Goal: Task Accomplishment & Management: Use online tool/utility

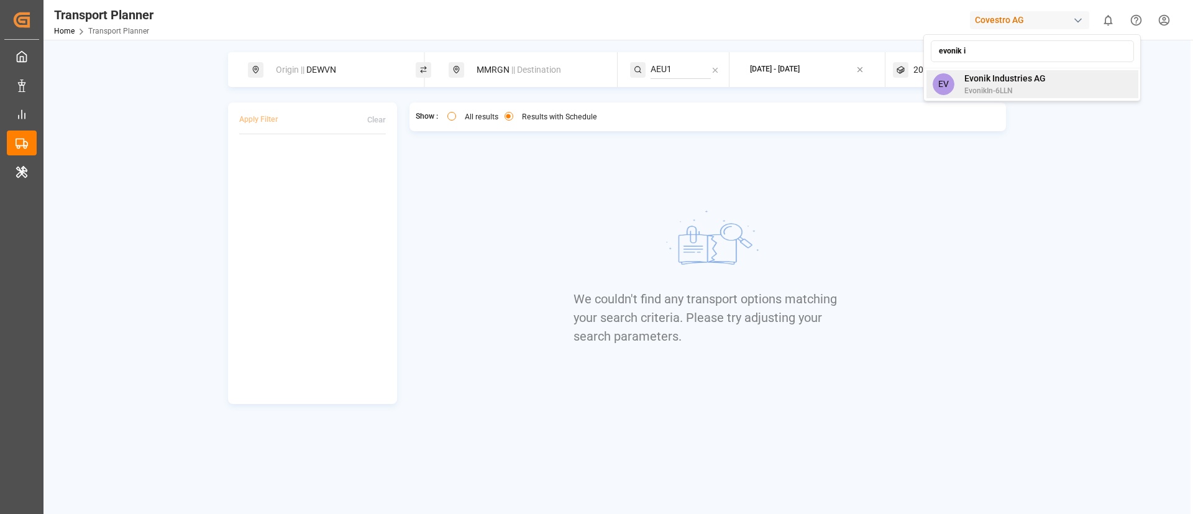
type input "evonik i"
drag, startPoint x: 985, startPoint y: 76, endPoint x: 772, endPoint y: 188, distance: 240.9
click at [985, 75] on span "Evonik Industries AG" at bounding box center [1004, 78] width 81 height 13
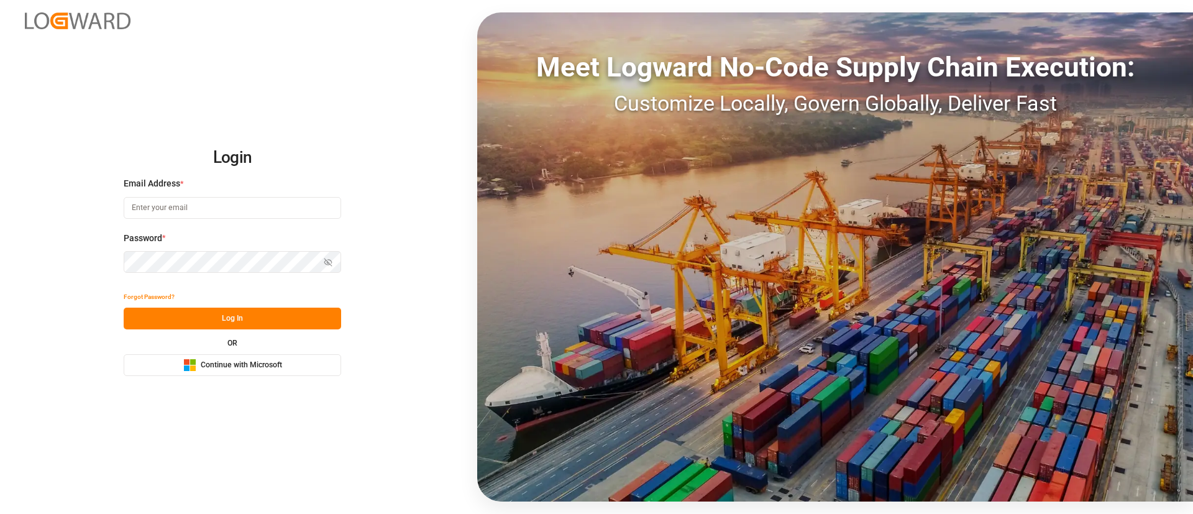
click at [250, 365] on span "Continue with Microsoft" at bounding box center [241, 365] width 81 height 11
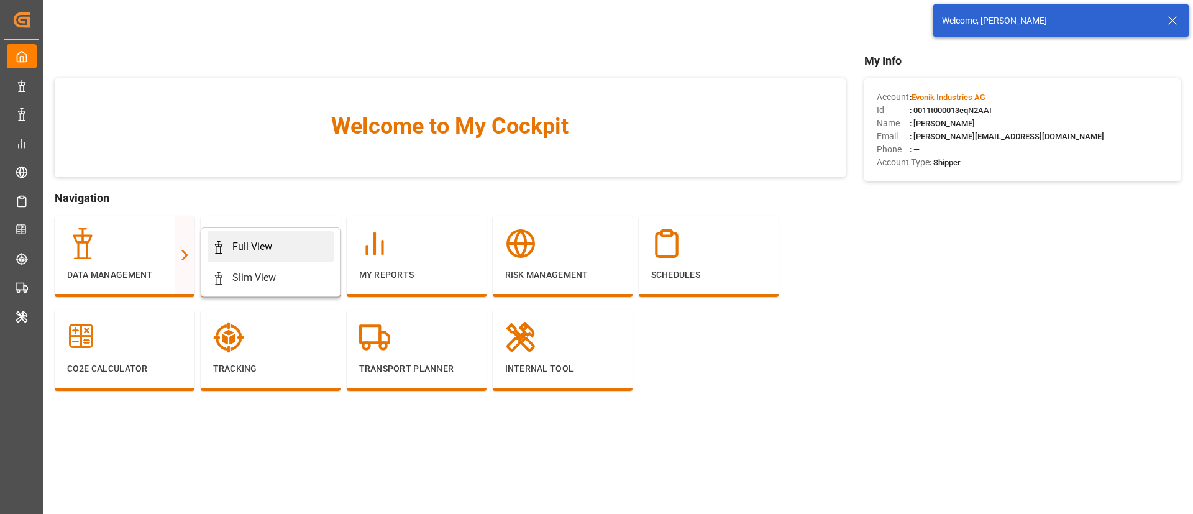
click at [241, 244] on div "Full View" at bounding box center [252, 246] width 40 height 15
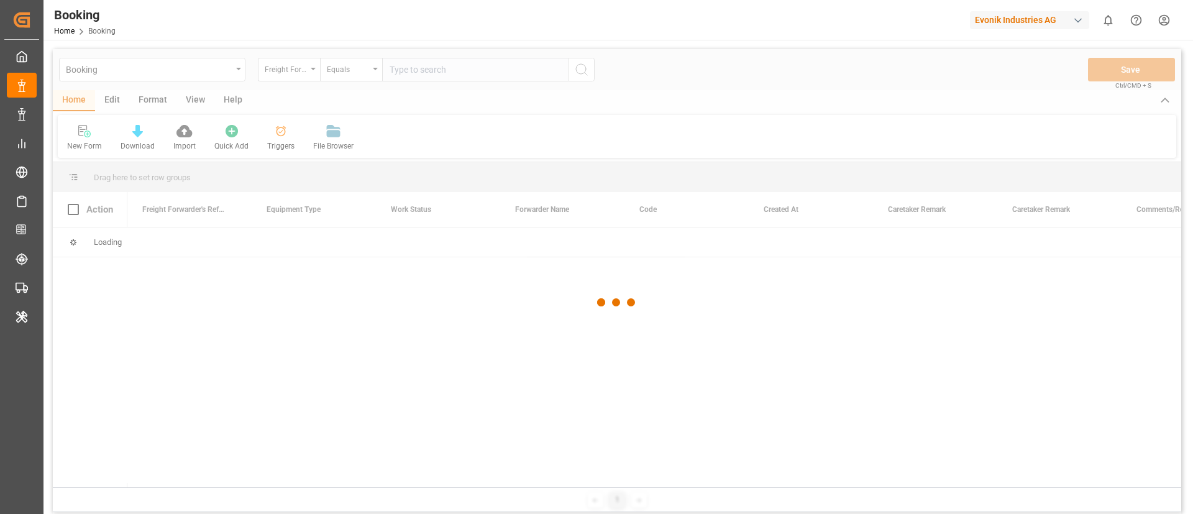
click at [148, 98] on div at bounding box center [617, 302] width 1128 height 506
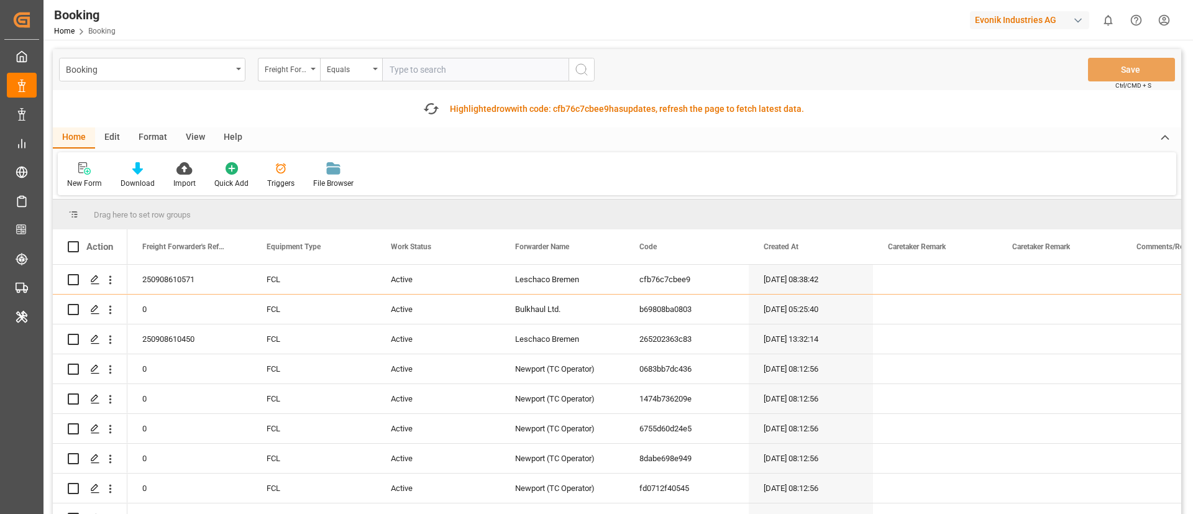
click at [158, 140] on div "Format" at bounding box center [152, 137] width 47 height 21
click at [94, 167] on div at bounding box center [85, 168] width 37 height 13
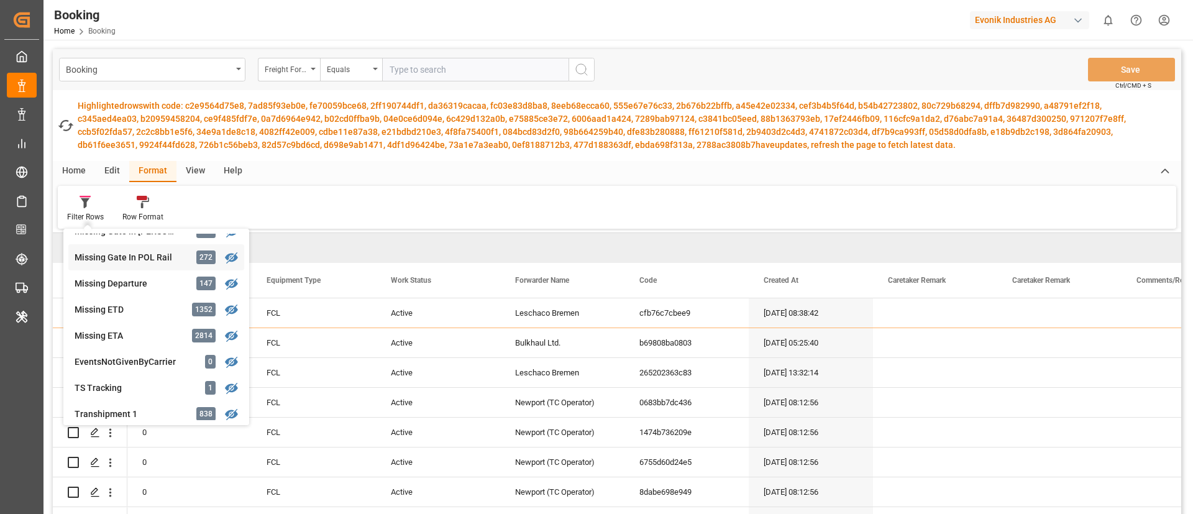
scroll to position [280, 0]
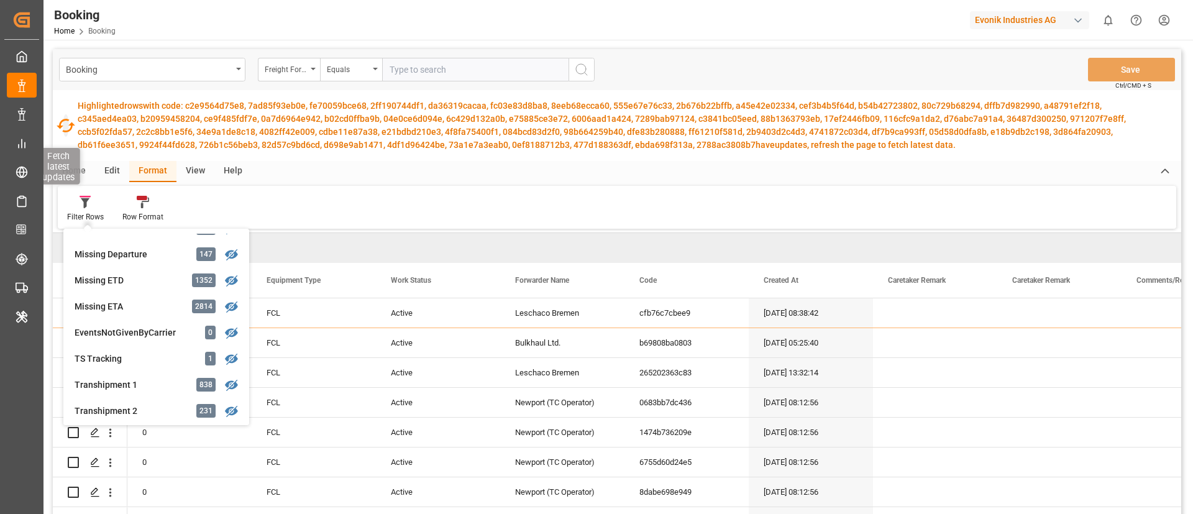
click at [66, 123] on icon "button" at bounding box center [66, 126] width 20 height 20
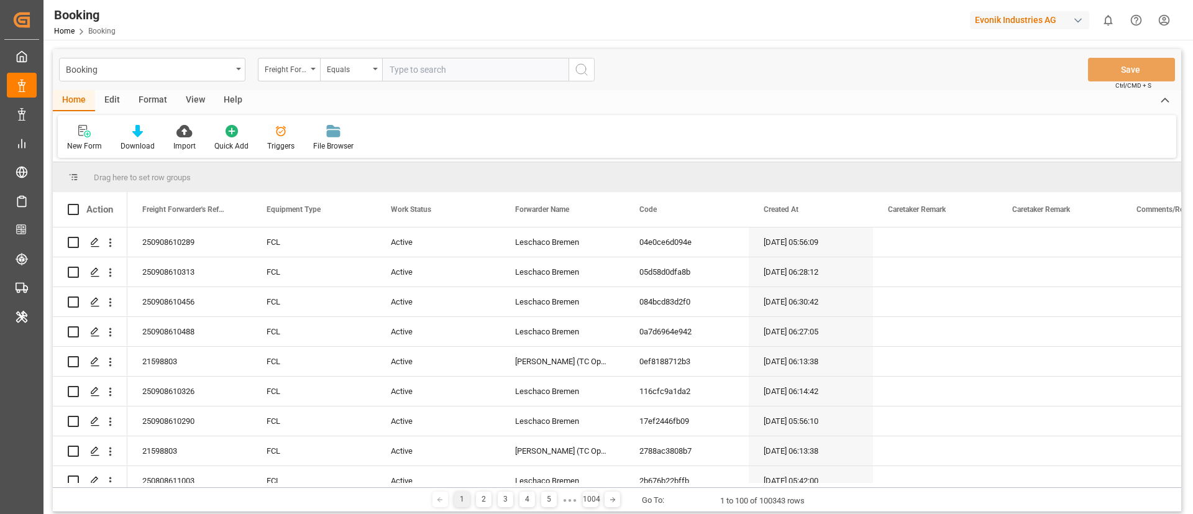
click at [152, 104] on div "Format" at bounding box center [152, 100] width 47 height 21
click at [83, 136] on icon at bounding box center [85, 131] width 11 height 12
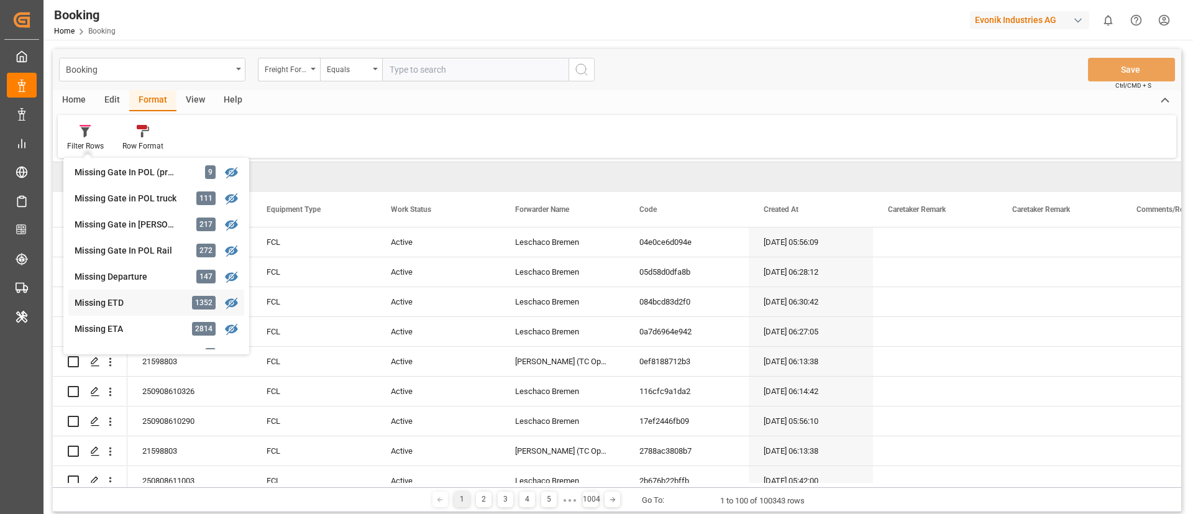
scroll to position [280, 0]
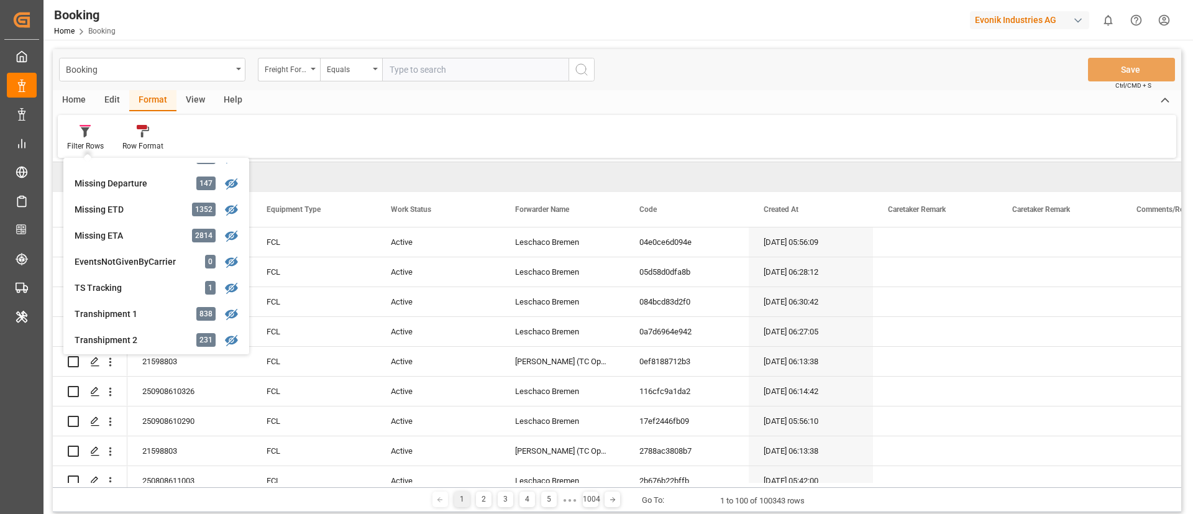
click at [993, 22] on div "Evonik Industries AG" at bounding box center [1029, 20] width 119 height 18
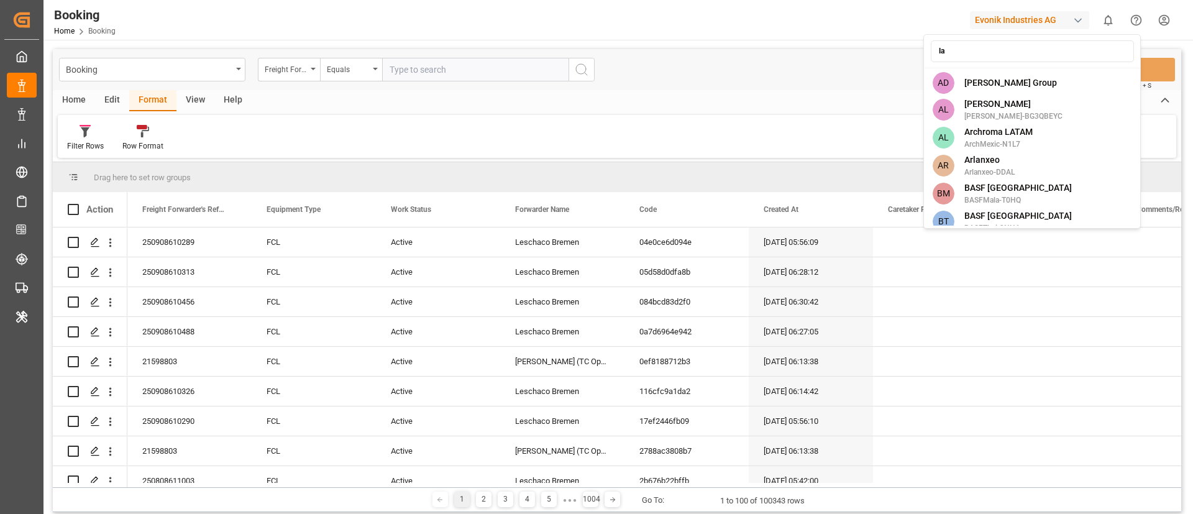
type input "l"
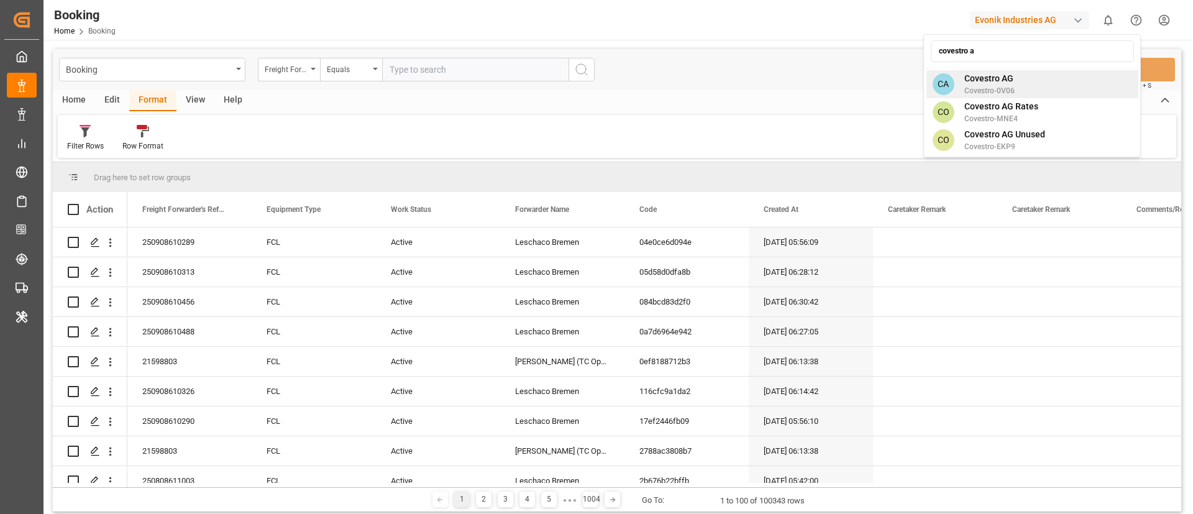
type input "covestro a"
click at [1007, 84] on span "Covestro AG" at bounding box center [989, 78] width 50 height 13
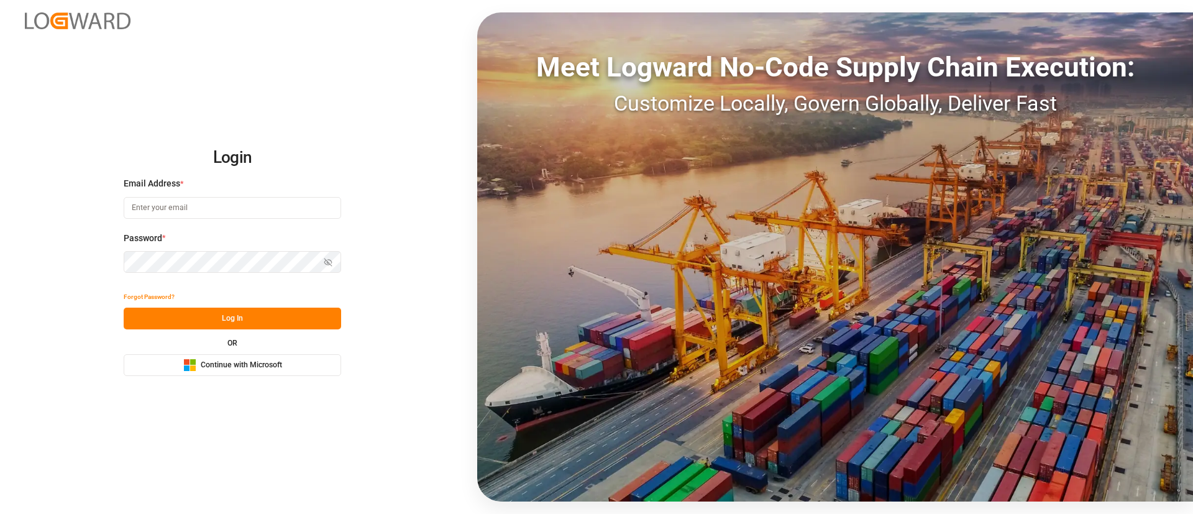
click at [271, 360] on span "Continue with Microsoft" at bounding box center [241, 365] width 81 height 11
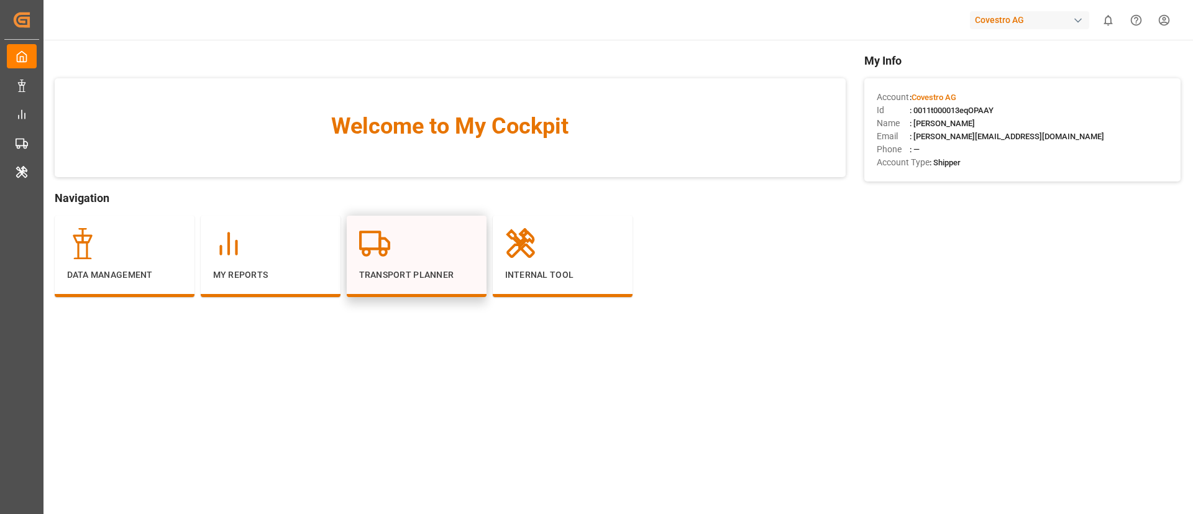
click at [430, 256] on div at bounding box center [416, 243] width 115 height 31
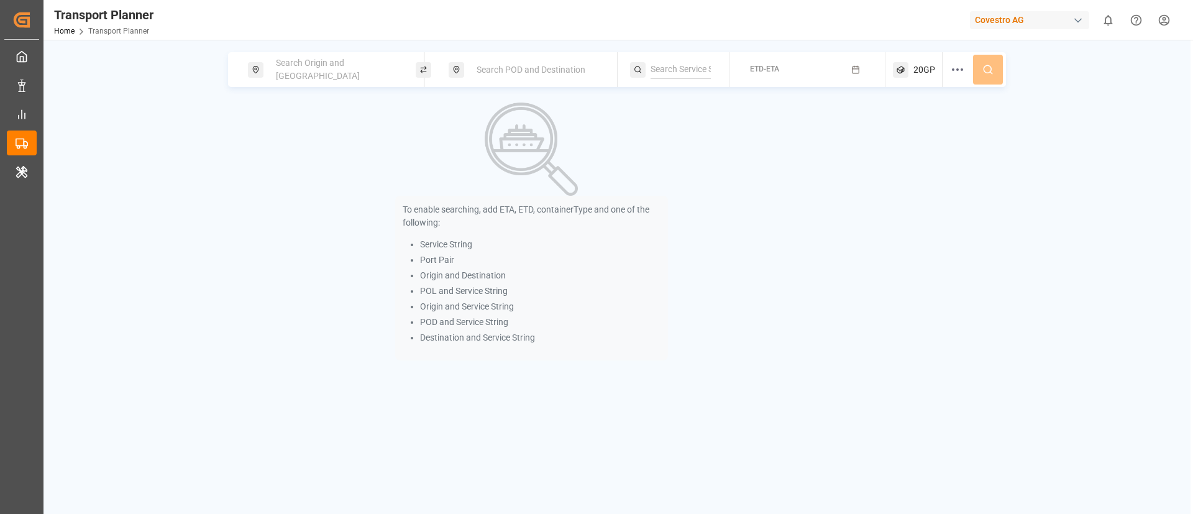
click at [334, 66] on span "Search Origin and POL" at bounding box center [318, 69] width 84 height 23
click at [325, 160] on input at bounding box center [324, 169] width 125 height 19
paste input "BEANR"
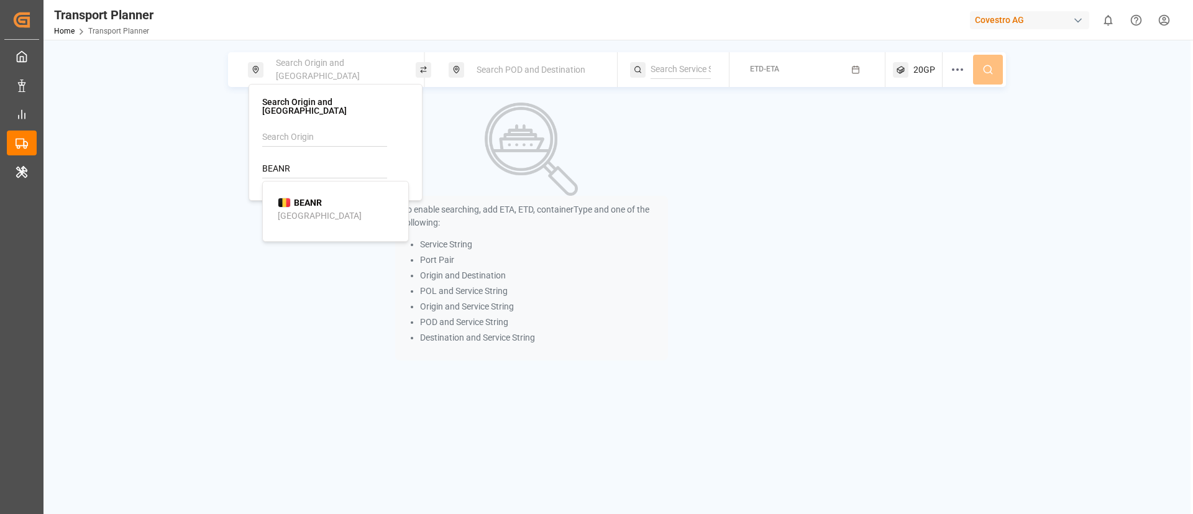
type input "BEANR"
click at [303, 198] on b "BEANR" at bounding box center [308, 203] width 28 height 10
click at [530, 73] on span "Search POD and Destination" at bounding box center [530, 70] width 109 height 10
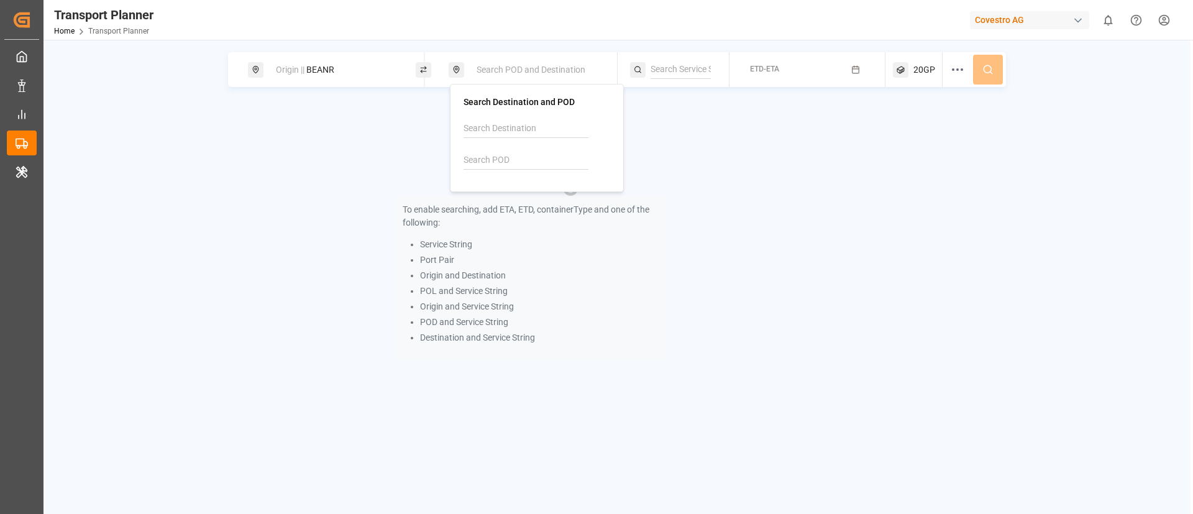
click at [526, 157] on input at bounding box center [525, 160] width 125 height 19
paste input "MZMNC"
type input "MZMNC"
click at [501, 199] on span "MZMNC" at bounding box center [511, 194] width 32 height 13
click at [657, 69] on input at bounding box center [680, 69] width 60 height 19
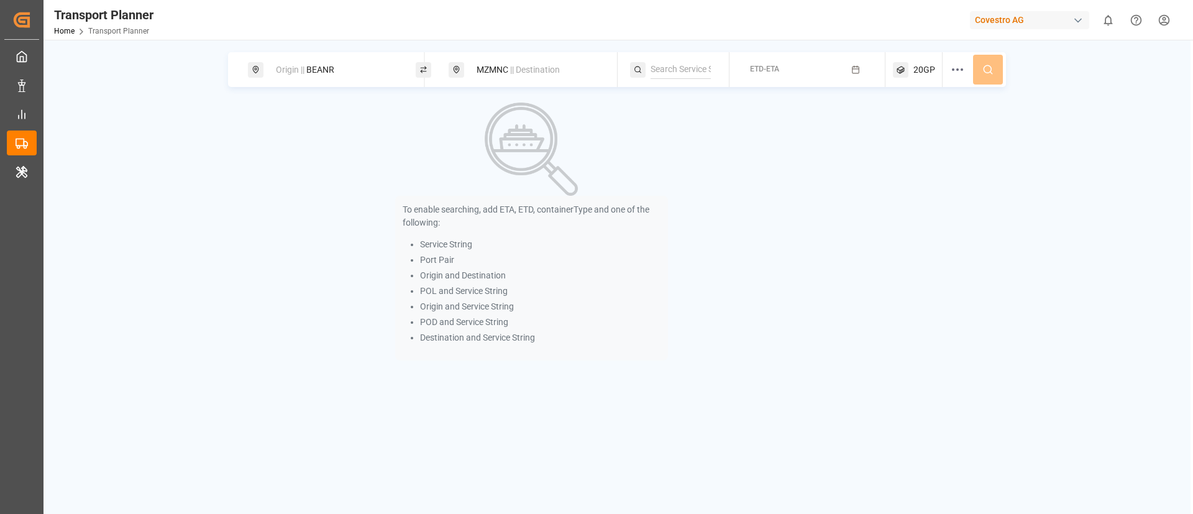
paste input "AUSTRALIA EXPRESS"
type input "AUSTRALIA EXPRESS"
click at [678, 100] on span "AUSTRALIA EXPRESS" at bounding box center [708, 103] width 84 height 10
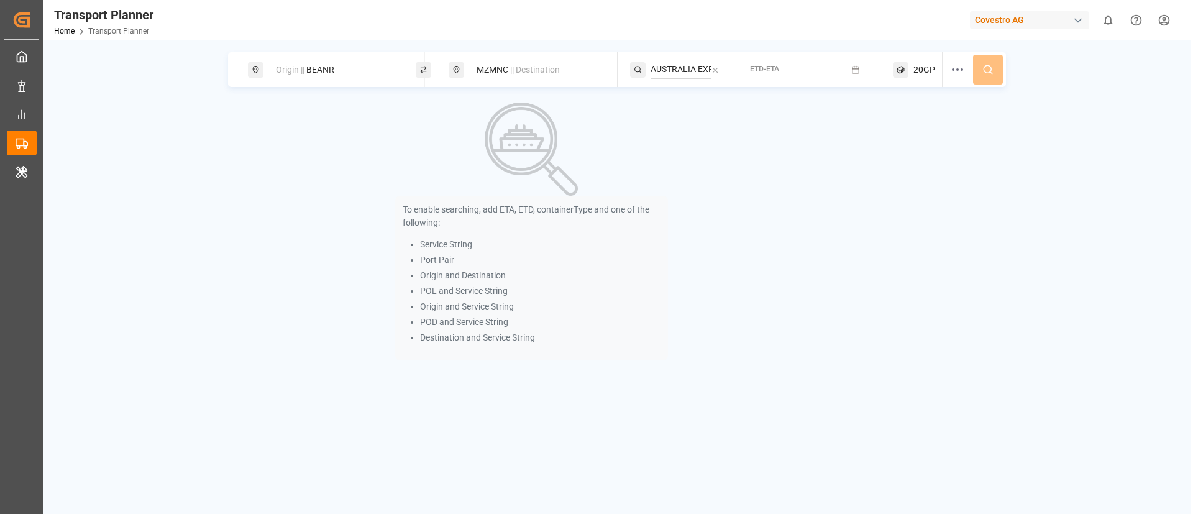
click at [755, 69] on span "ETD-ETA" at bounding box center [764, 69] width 29 height 9
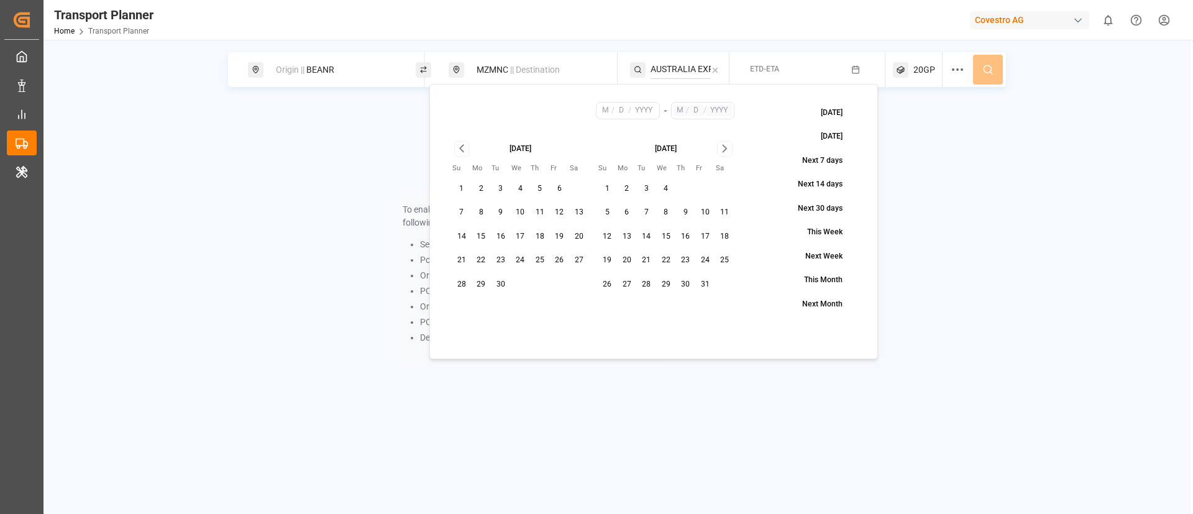
click at [480, 211] on button "8" at bounding box center [481, 212] width 20 height 20
type input "9"
type input "8"
type input "2025"
click at [725, 147] on icon "Go to next month" at bounding box center [724, 148] width 4 height 7
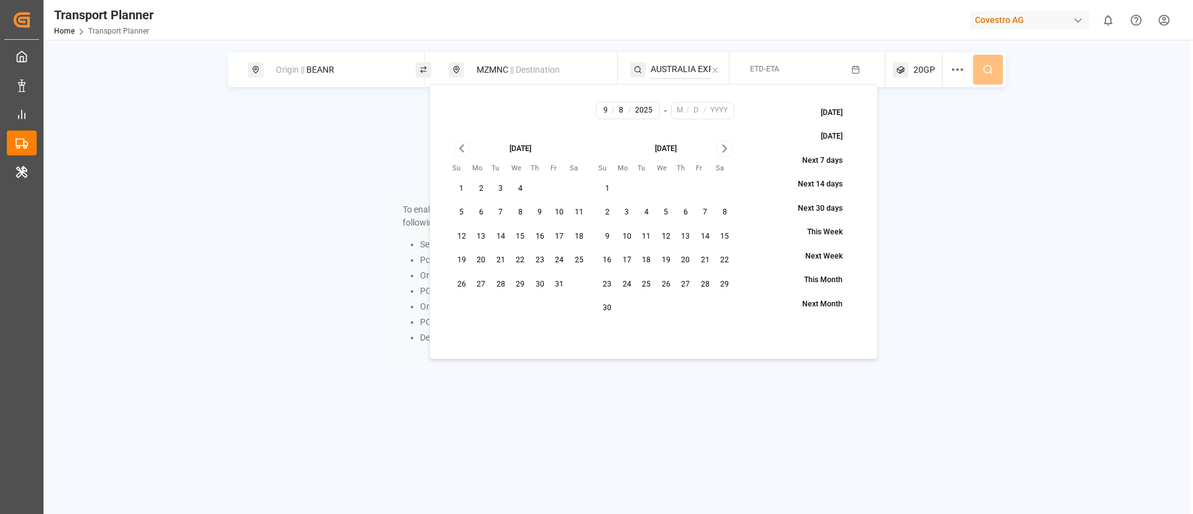
click at [725, 147] on icon "Go to next month" at bounding box center [724, 148] width 4 height 7
drag, startPoint x: 671, startPoint y: 285, endPoint x: 809, endPoint y: 195, distance: 164.7
click at [672, 285] on button "31" at bounding box center [666, 285] width 20 height 20
type input "12"
type input "31"
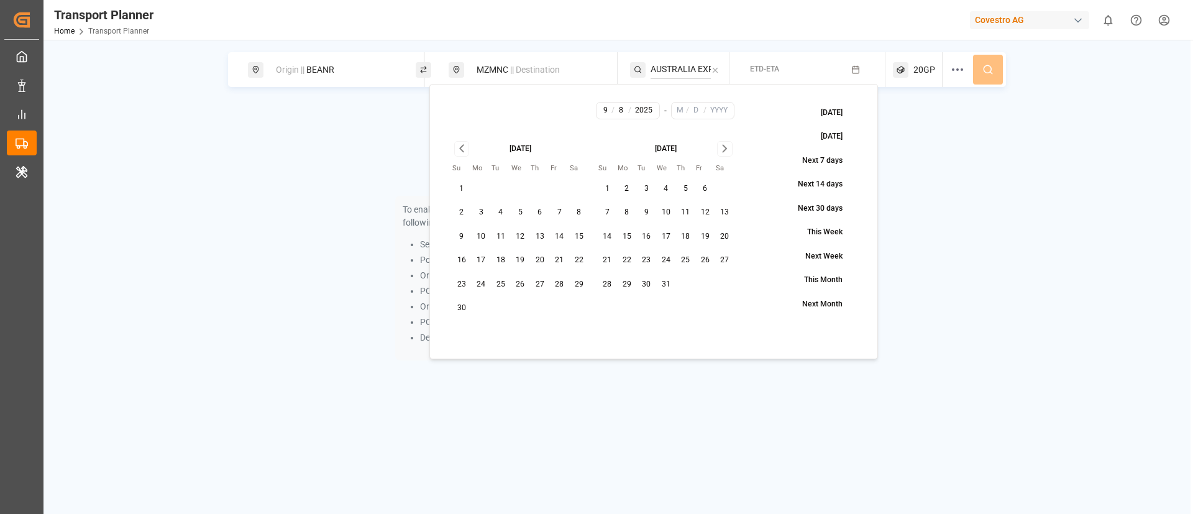
type input "2025"
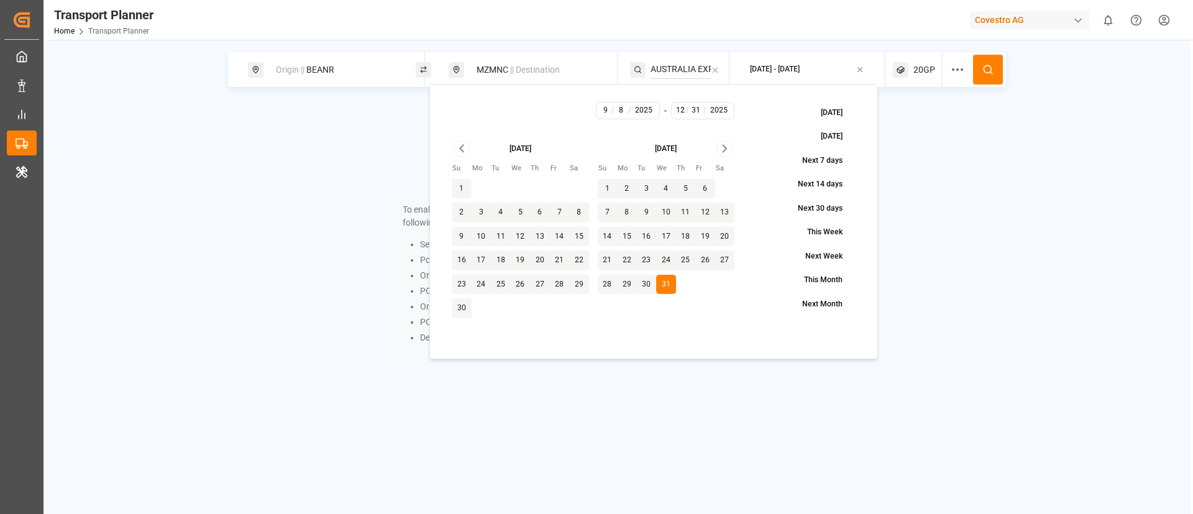
click at [979, 65] on button at bounding box center [988, 70] width 30 height 30
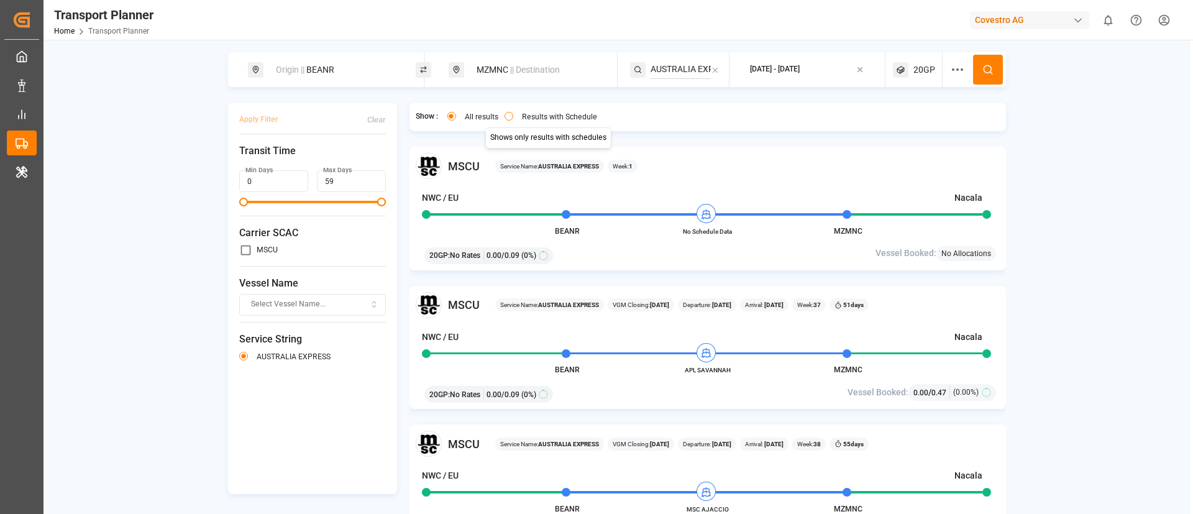
click at [539, 121] on div "Results with Schedule" at bounding box center [550, 118] width 93 height 13
click at [518, 115] on div "Results with Schedule" at bounding box center [550, 118] width 93 height 13
click at [507, 114] on button "Results with Schedule" at bounding box center [508, 116] width 9 height 9
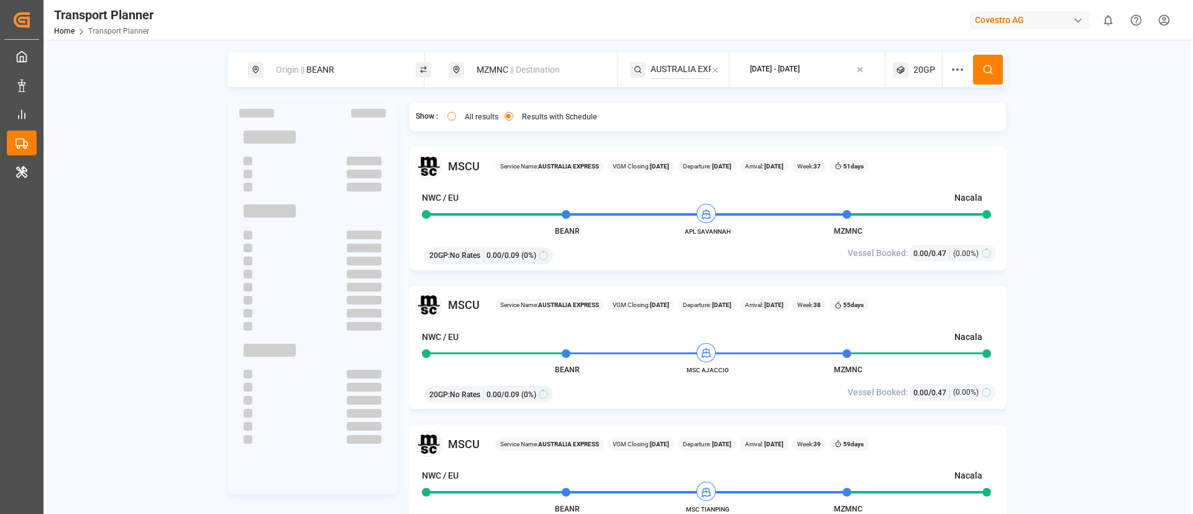
type button "only"
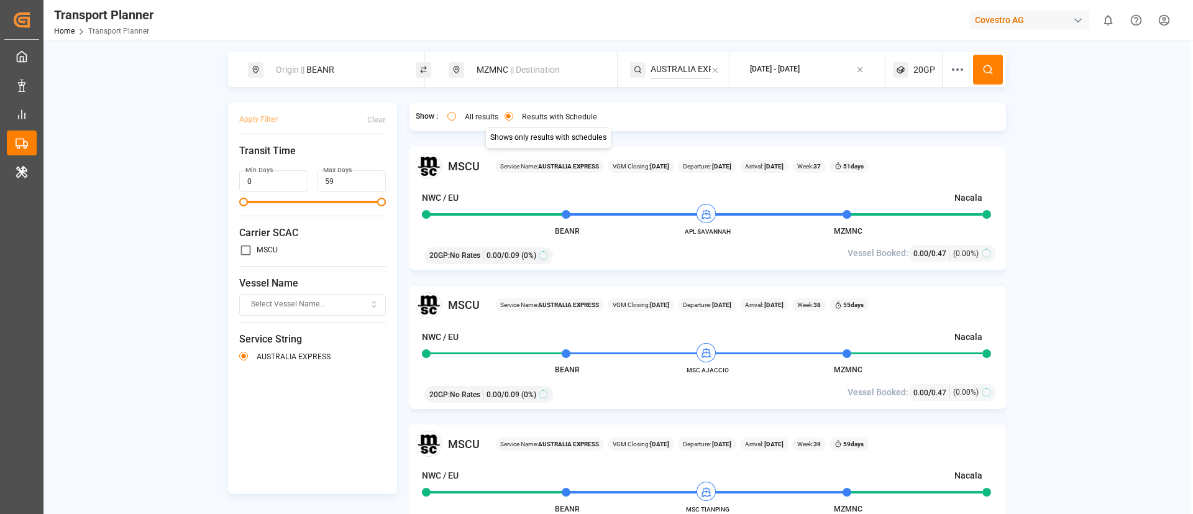
click at [324, 75] on div "Origin || BEANR" at bounding box center [335, 69] width 134 height 23
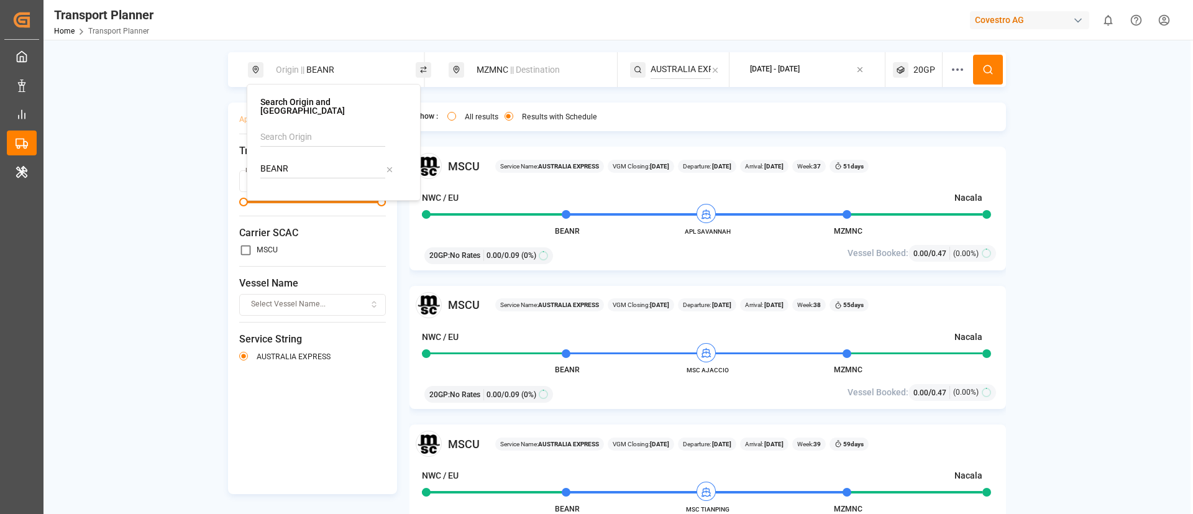
click at [311, 150] on div "BEANR" at bounding box center [333, 157] width 147 height 59
click at [311, 160] on input "BEANR" at bounding box center [322, 169] width 125 height 19
paste input "NLRTM"
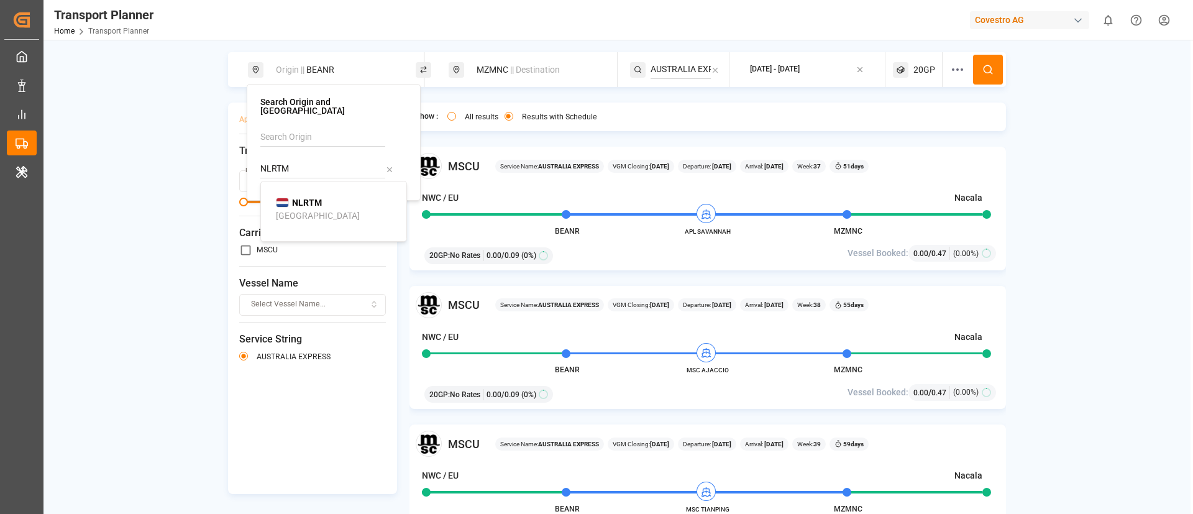
type input "NLRTM"
click at [299, 209] on div "Rotterdam" at bounding box center [318, 215] width 84 height 13
click at [982, 73] on icon at bounding box center [987, 69] width 11 height 11
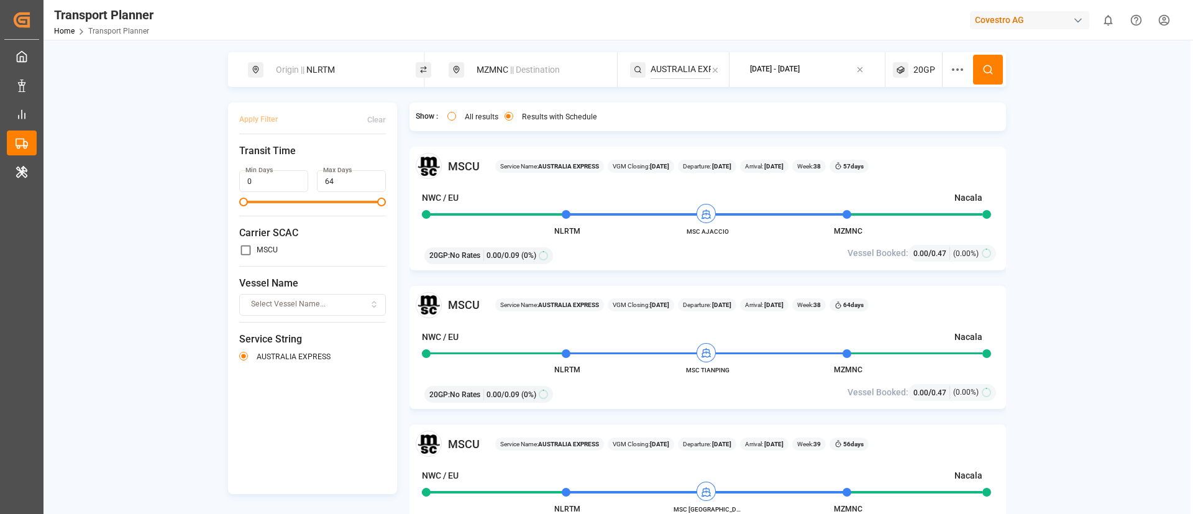
click at [355, 77] on div "Origin || NLRTM" at bounding box center [335, 69] width 134 height 23
click at [317, 160] on input "NLRTM" at bounding box center [322, 169] width 125 height 19
paste input "DEHA"
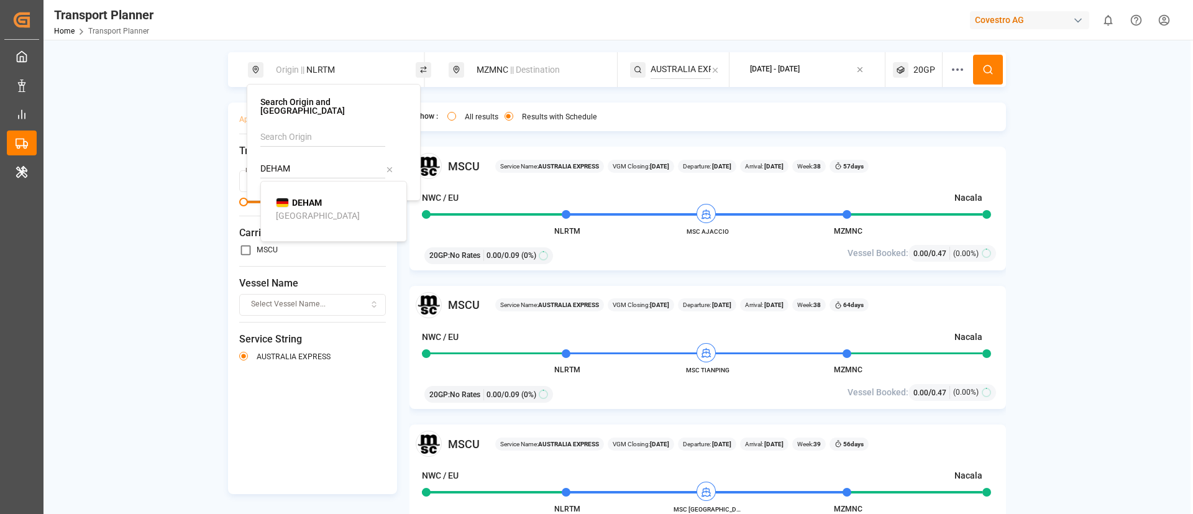
type input "DEHAM"
click at [307, 198] on b "DEHAM" at bounding box center [307, 203] width 30 height 10
click at [976, 63] on button at bounding box center [988, 70] width 30 height 30
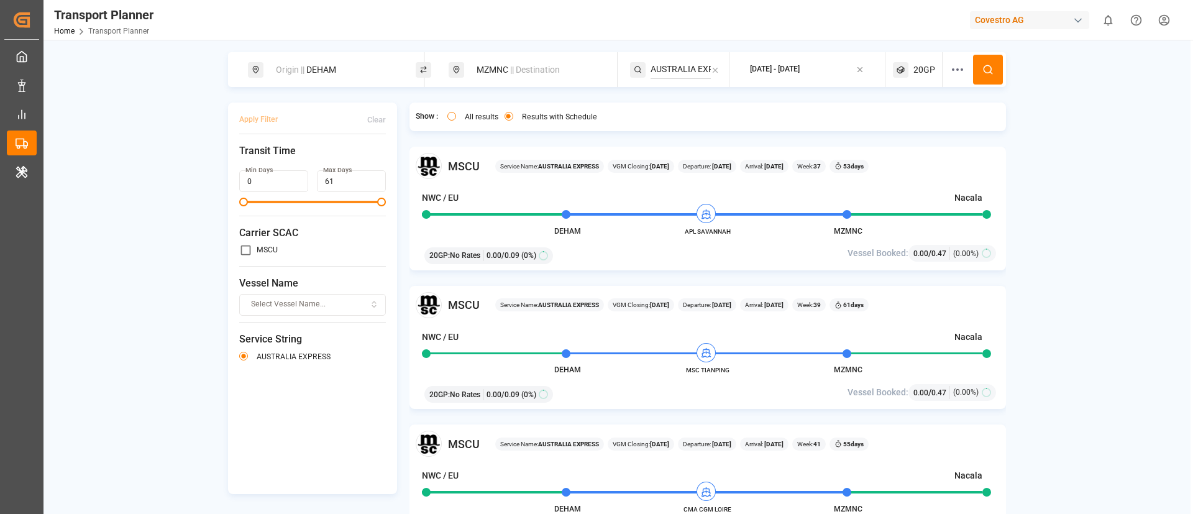
click at [340, 71] on div "Origin || DEHAM" at bounding box center [335, 69] width 134 height 23
click at [312, 160] on input "DEHAM" at bounding box center [322, 169] width 125 height 19
paste input "BEANR"
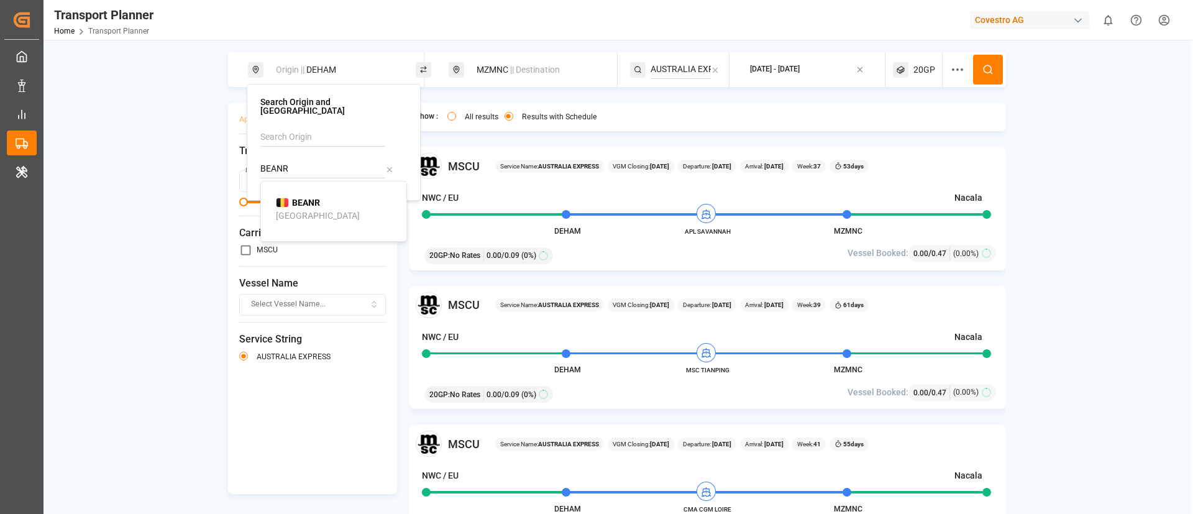
type input "BEANR"
click at [299, 198] on b "BEANR" at bounding box center [306, 203] width 28 height 10
click at [492, 71] on div "MZMNC || Destination" at bounding box center [536, 69] width 134 height 23
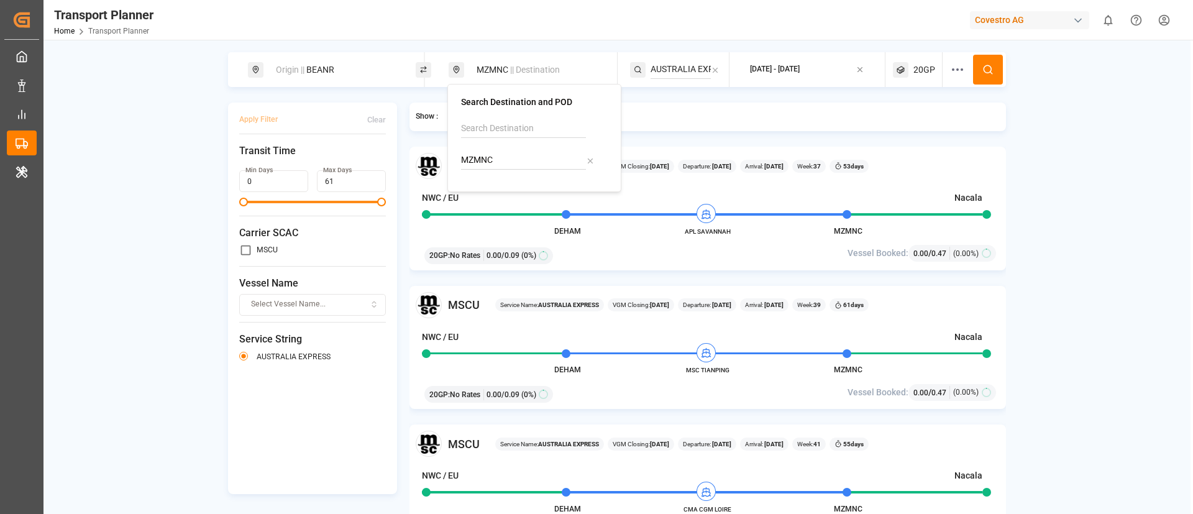
click at [483, 164] on input "MZMNC" at bounding box center [523, 160] width 125 height 19
paste input "TTPTS"
type input "TTPTS"
click at [494, 188] on span "TTPTS" at bounding box center [507, 194] width 28 height 13
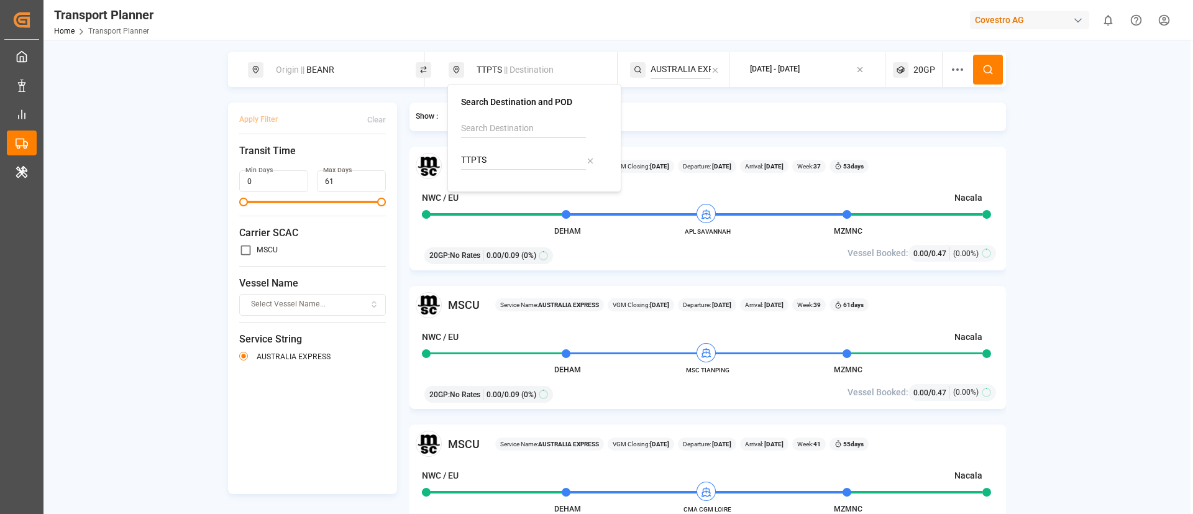
click at [691, 64] on input "AUSTRALIA EXPRESS" at bounding box center [680, 69] width 60 height 19
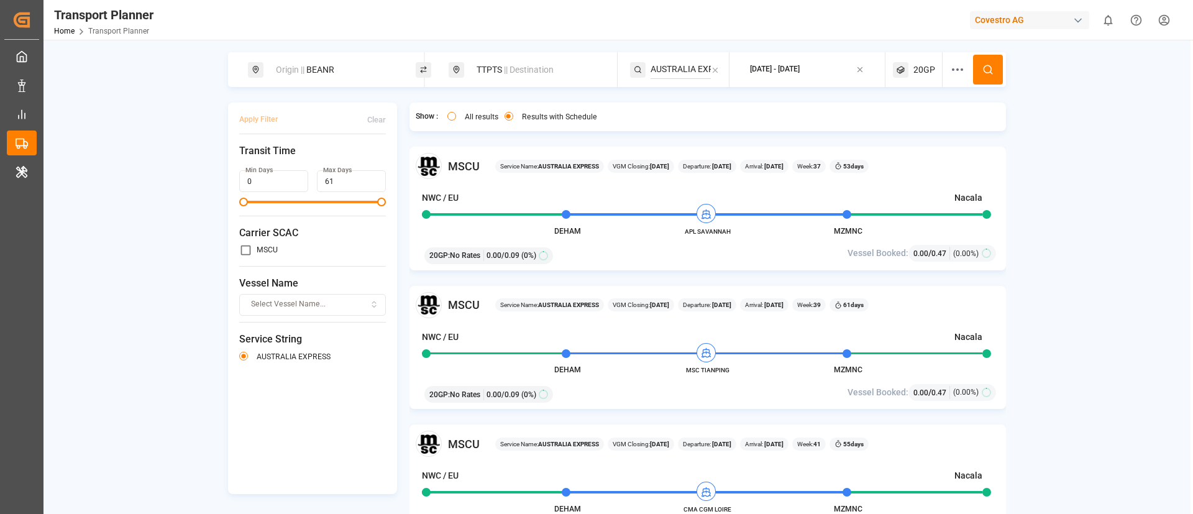
click at [691, 64] on input "AUSTRALIA EXPRESS" at bounding box center [680, 69] width 60 height 19
paste input "NWC - USA - SAWC"
type input "NWC - USA - SAWC"
click at [689, 100] on span "NWC - USA - SAWC" at bounding box center [723, 109] width 114 height 23
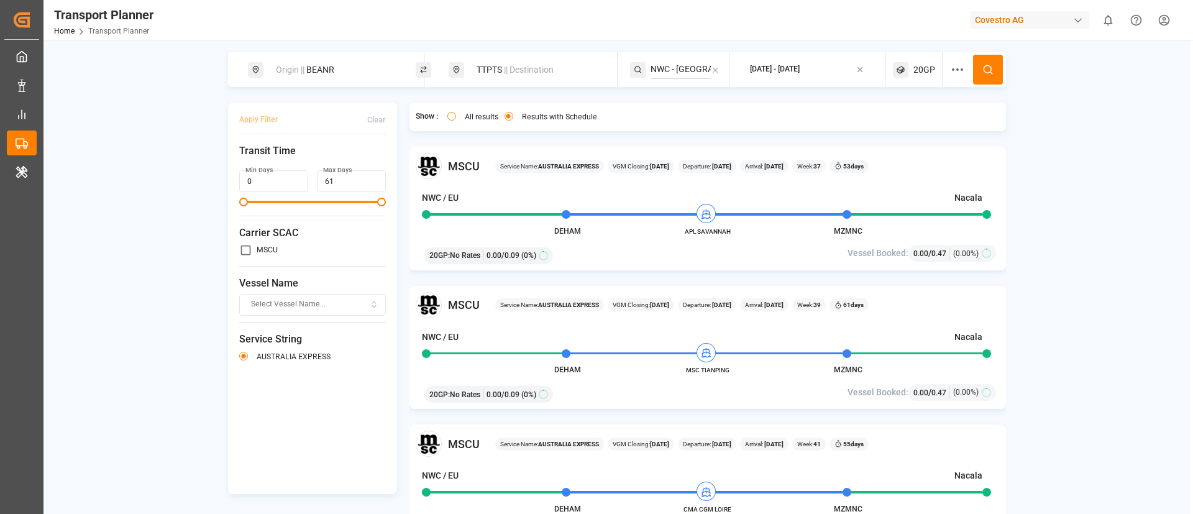
click at [982, 72] on icon at bounding box center [987, 69] width 11 height 11
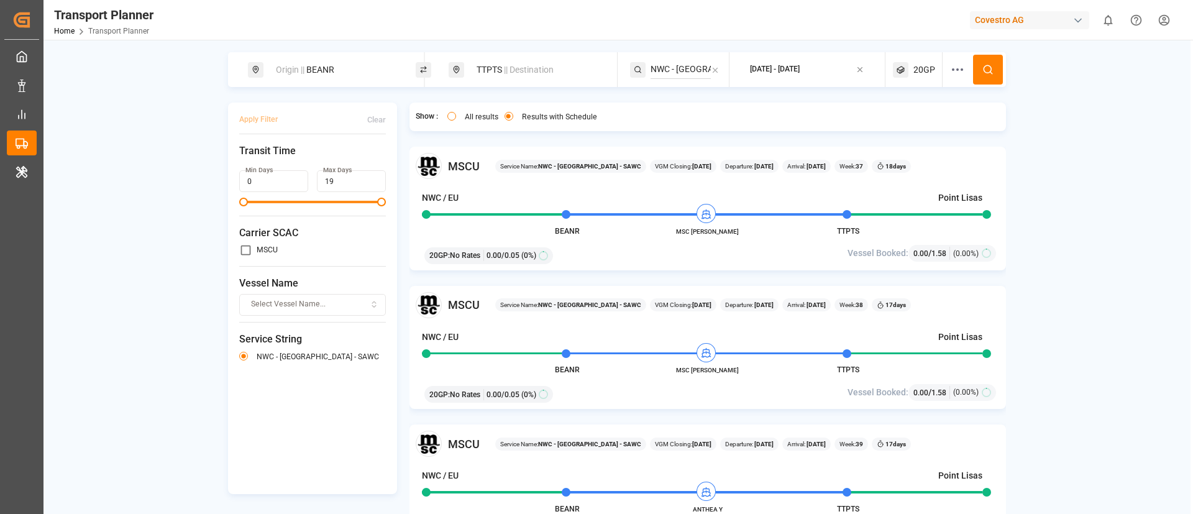
click at [355, 78] on div "Origin || BEANR" at bounding box center [335, 69] width 134 height 23
click at [335, 160] on input "BEANR" at bounding box center [322, 169] width 125 height 19
paste input "NLRTM"
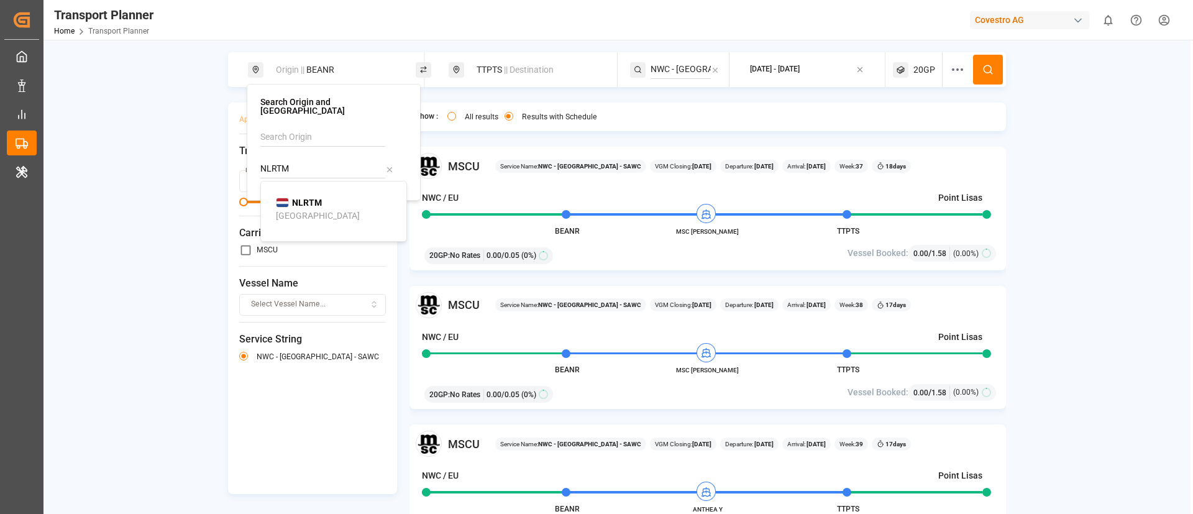
type input "NLRTM"
click at [312, 199] on b "NLRTM" at bounding box center [307, 203] width 30 height 10
click at [973, 73] on button at bounding box center [988, 70] width 30 height 30
